Goal: Transaction & Acquisition: Purchase product/service

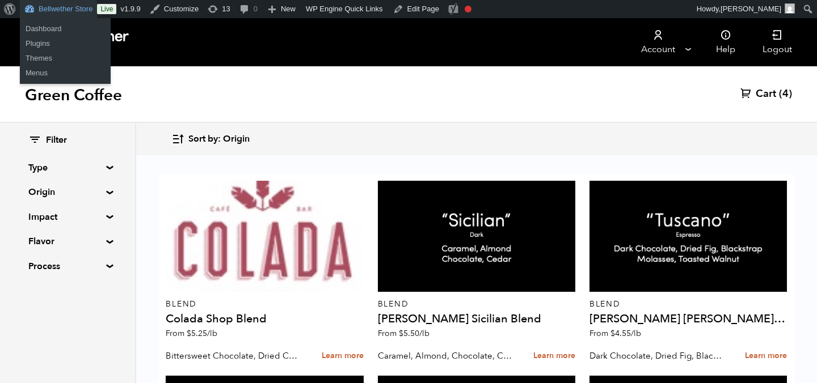
click at [73, 6] on link "Bellwether Store" at bounding box center [58, 9] width 77 height 18
click at [64, 6] on link "Bellwether Store" at bounding box center [58, 9] width 77 height 18
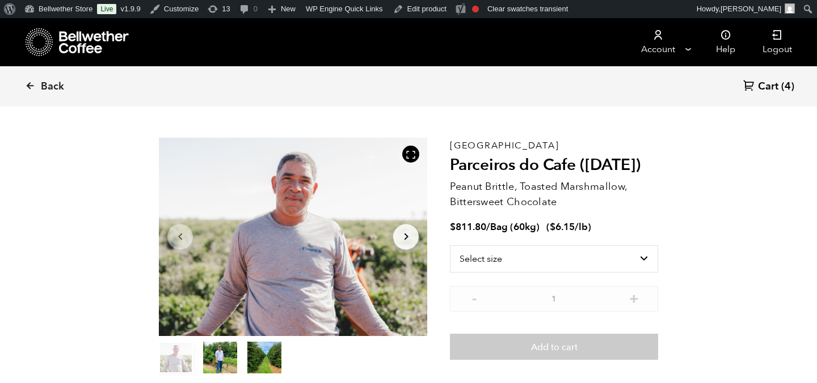
scroll to position [51, 0]
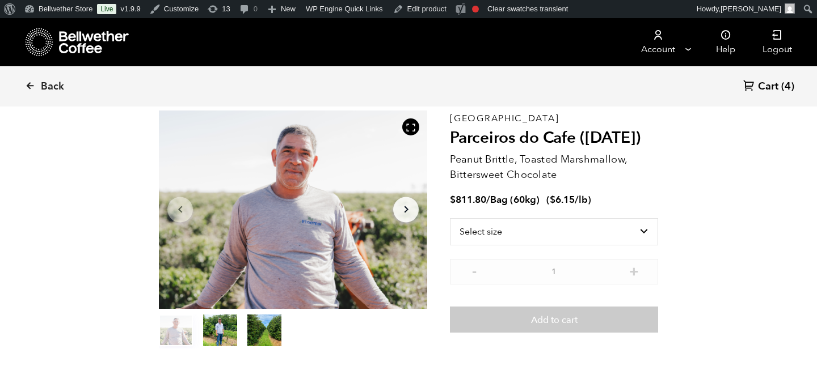
click at [403, 217] on button "Arrow Right" at bounding box center [406, 210] width 26 height 26
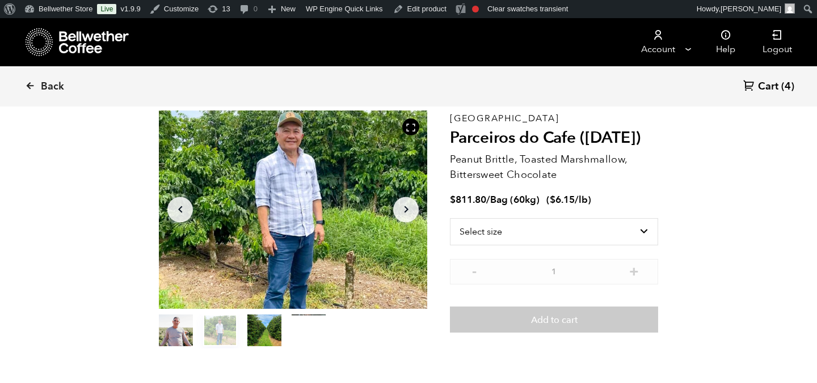
click at [403, 217] on button "Arrow Right" at bounding box center [406, 210] width 26 height 26
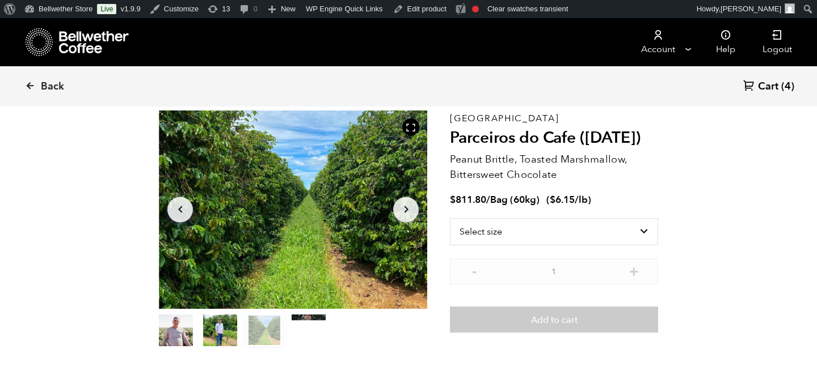
click at [403, 217] on button "Arrow Right" at bounding box center [406, 210] width 26 height 26
click at [306, 333] on button "item 3" at bounding box center [309, 333] width 34 height 32
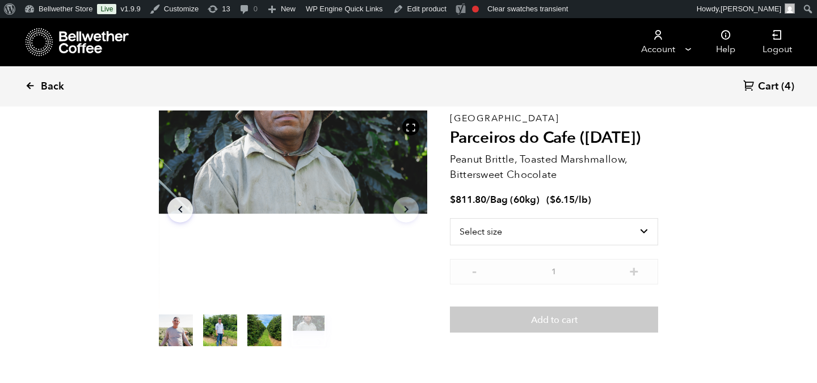
click at [46, 90] on span "Back" at bounding box center [52, 87] width 23 height 14
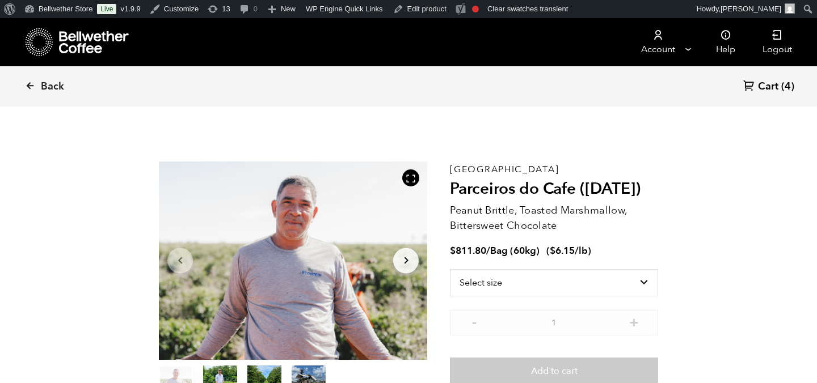
scroll to position [493, 485]
click at [400, 259] on icon "Arrow Right" at bounding box center [406, 261] width 14 height 14
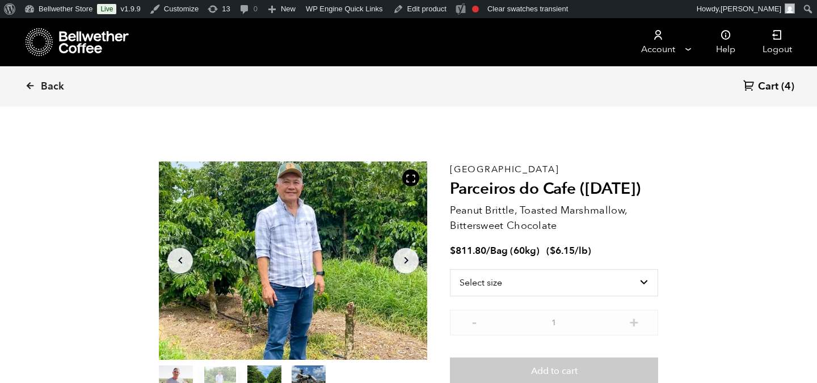
click at [400, 259] on icon "Arrow Right" at bounding box center [406, 261] width 14 height 14
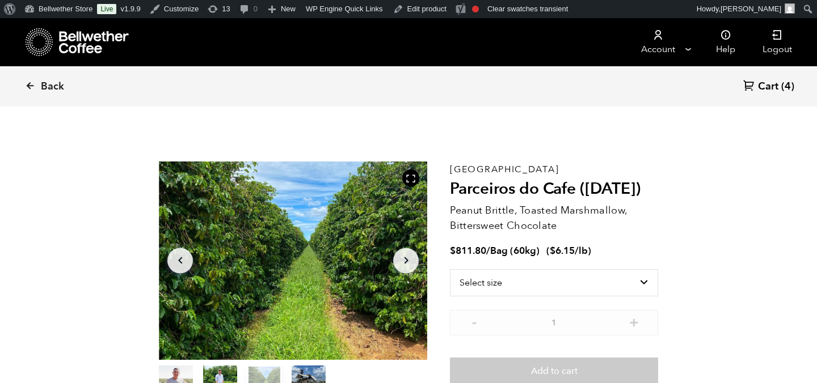
click at [400, 259] on icon "Arrow Right" at bounding box center [406, 261] width 14 height 14
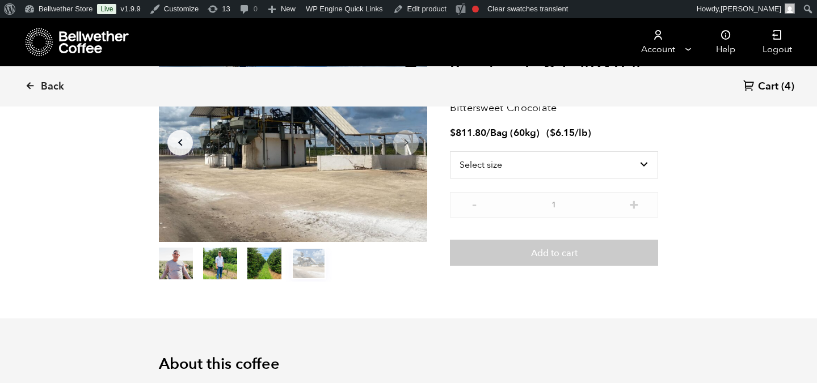
scroll to position [125, 0]
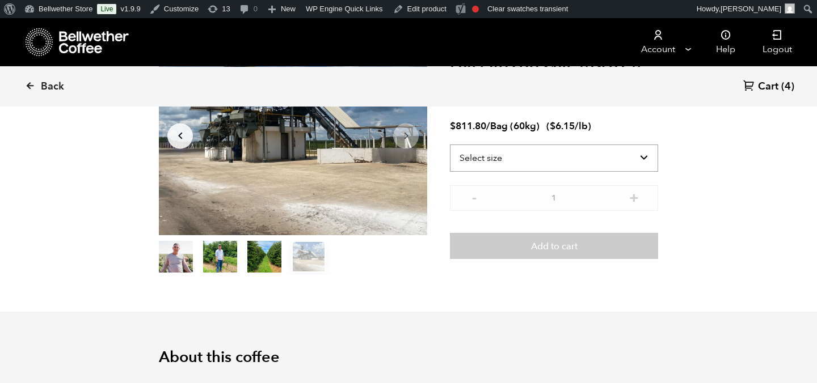
click at [584, 162] on select "Select size Bag (60kg) (132 lbs)" at bounding box center [554, 158] width 208 height 27
select select "bag-3"
click at [450, 145] on select "Select size Bag (60kg) (132 lbs)" at bounding box center [554, 158] width 208 height 27
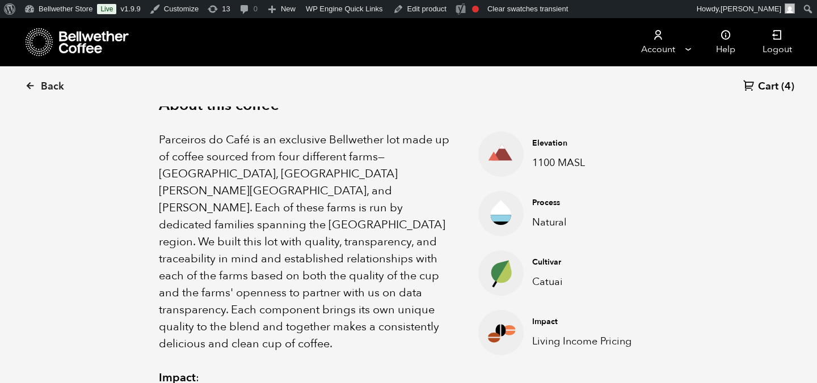
scroll to position [0, 0]
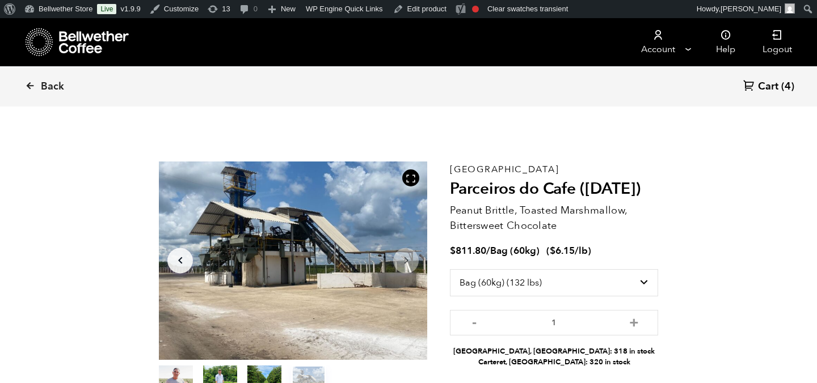
click at [84, 39] on icon at bounding box center [94, 42] width 71 height 23
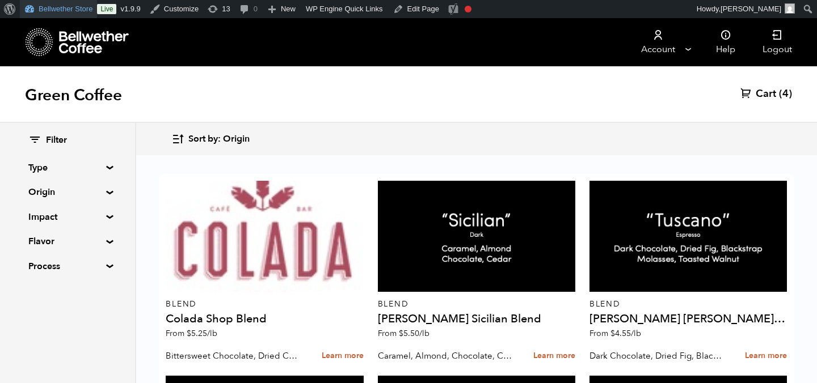
click at [79, 7] on link "Bellwether Store" at bounding box center [58, 9] width 77 height 18
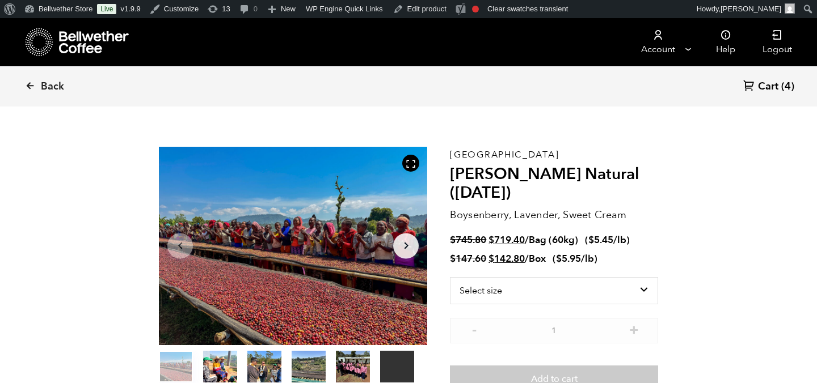
scroll to position [21, 0]
